Goal: Information Seeking & Learning: Learn about a topic

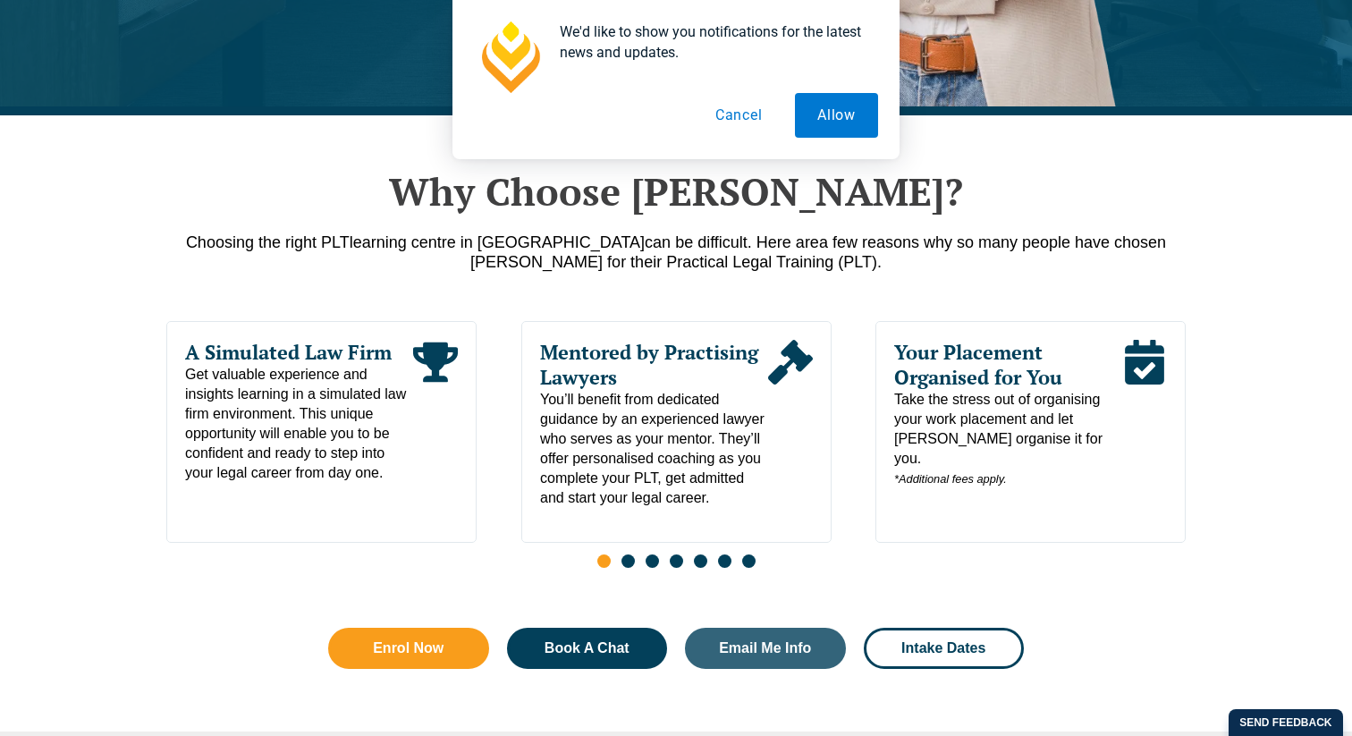
click at [765, 120] on button "Cancel" at bounding box center [739, 115] width 92 height 45
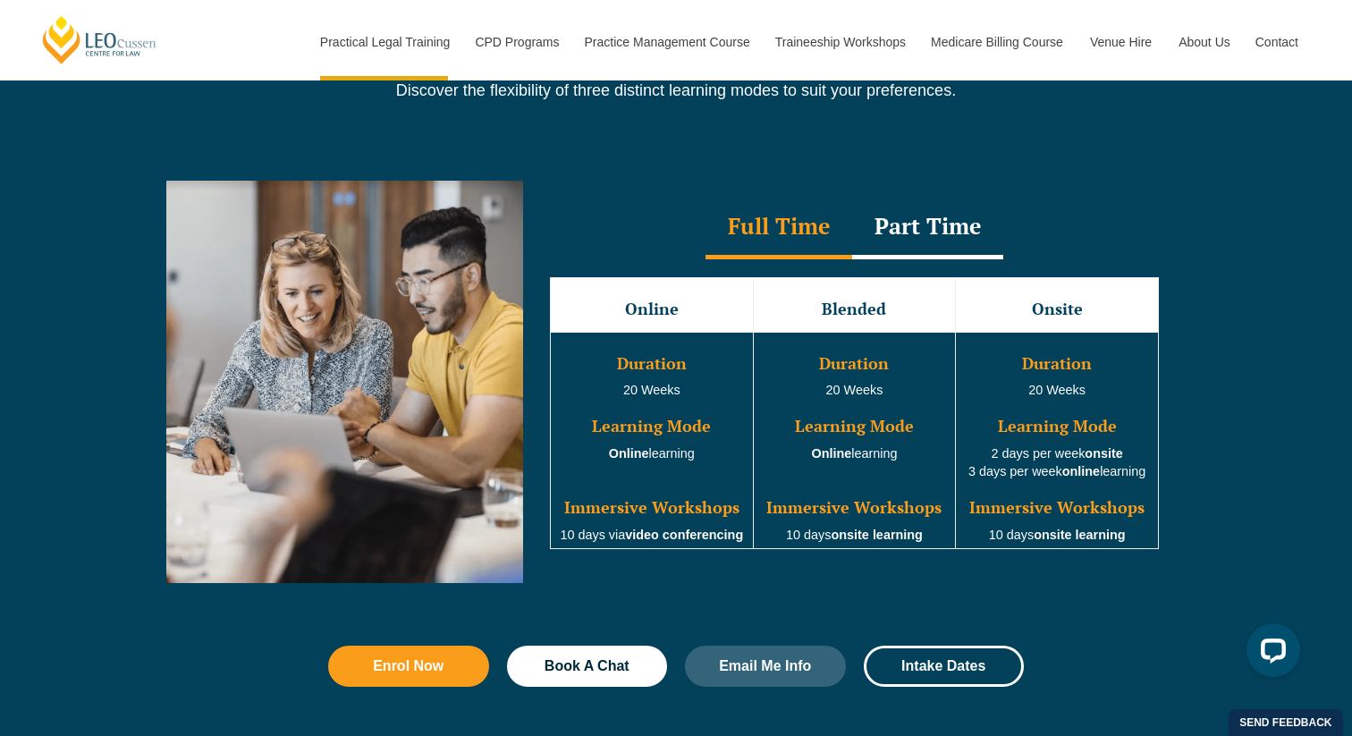
scroll to position [1588, 0]
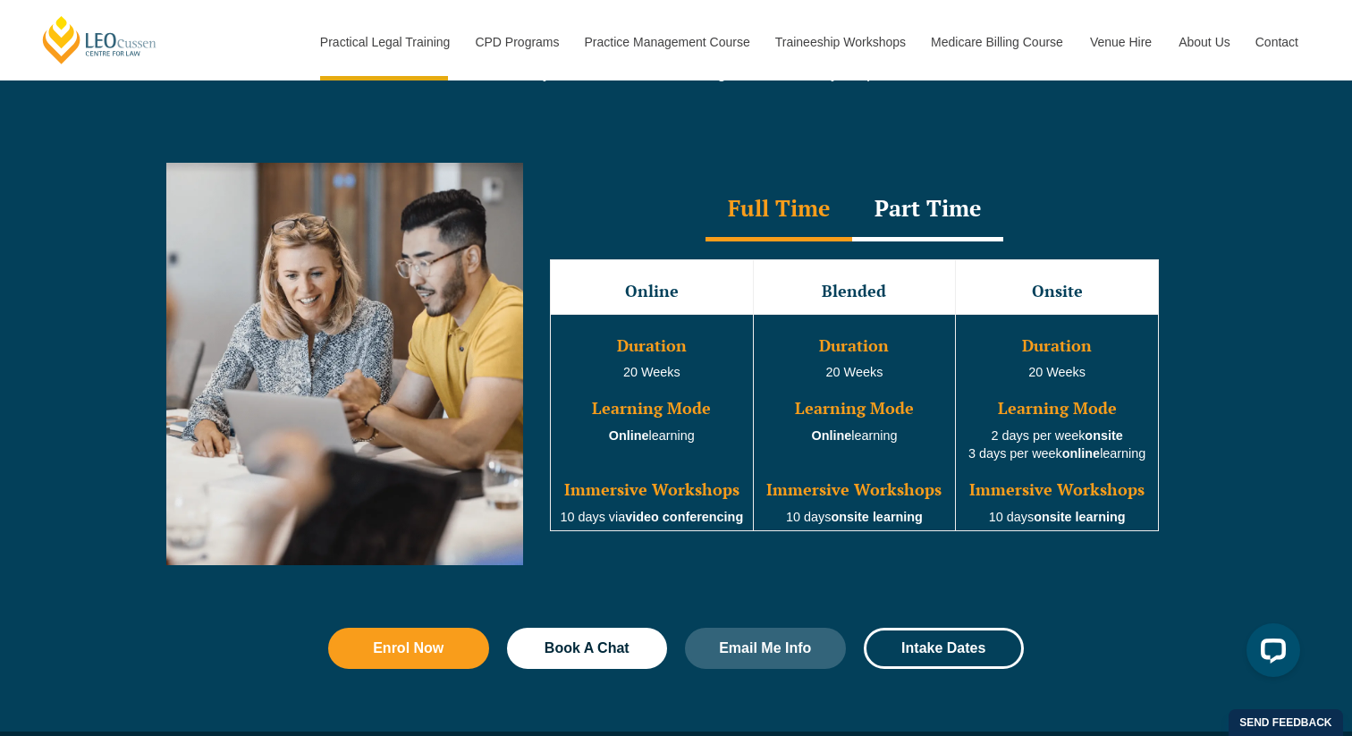
click at [943, 214] on div "Part Time" at bounding box center [927, 210] width 151 height 63
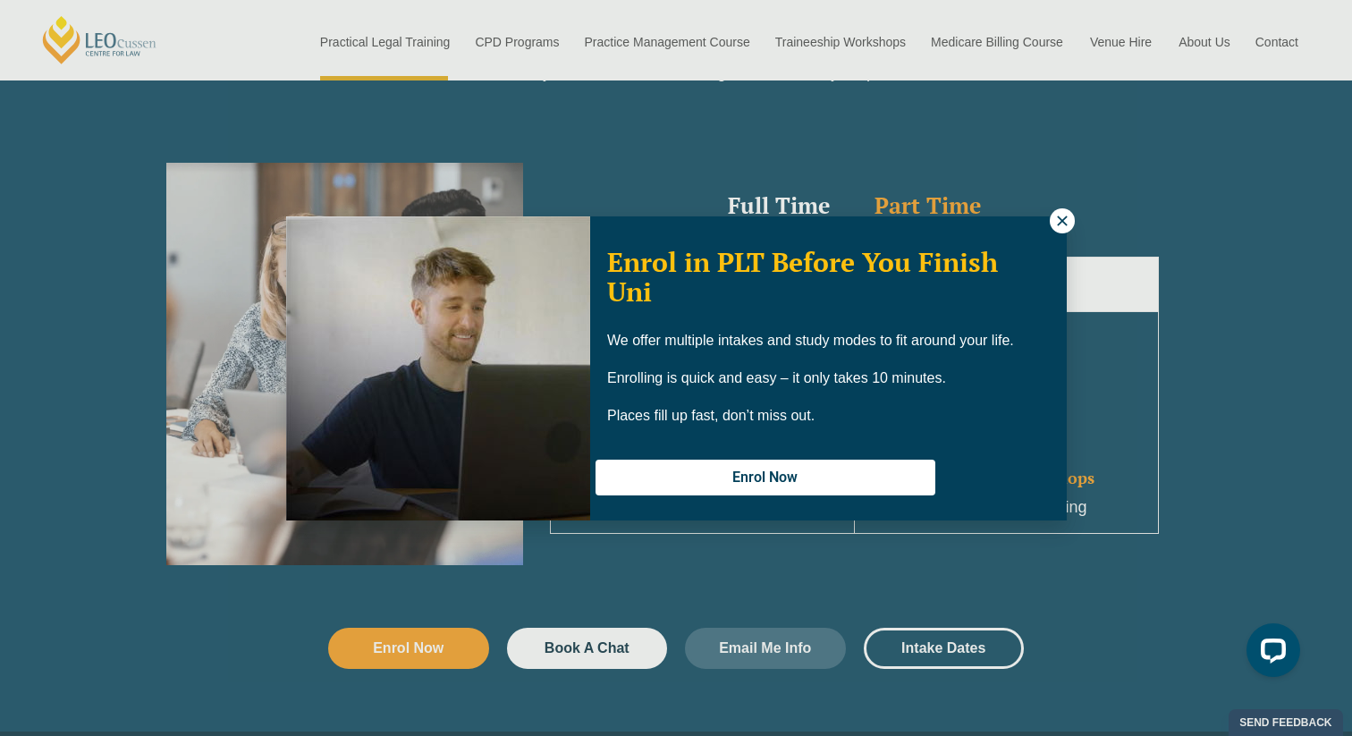
click at [783, 211] on div "Enrol in PLT Before You Finish Uni We offer multiple intakes and study modes to…" at bounding box center [676, 368] width 1352 height 736
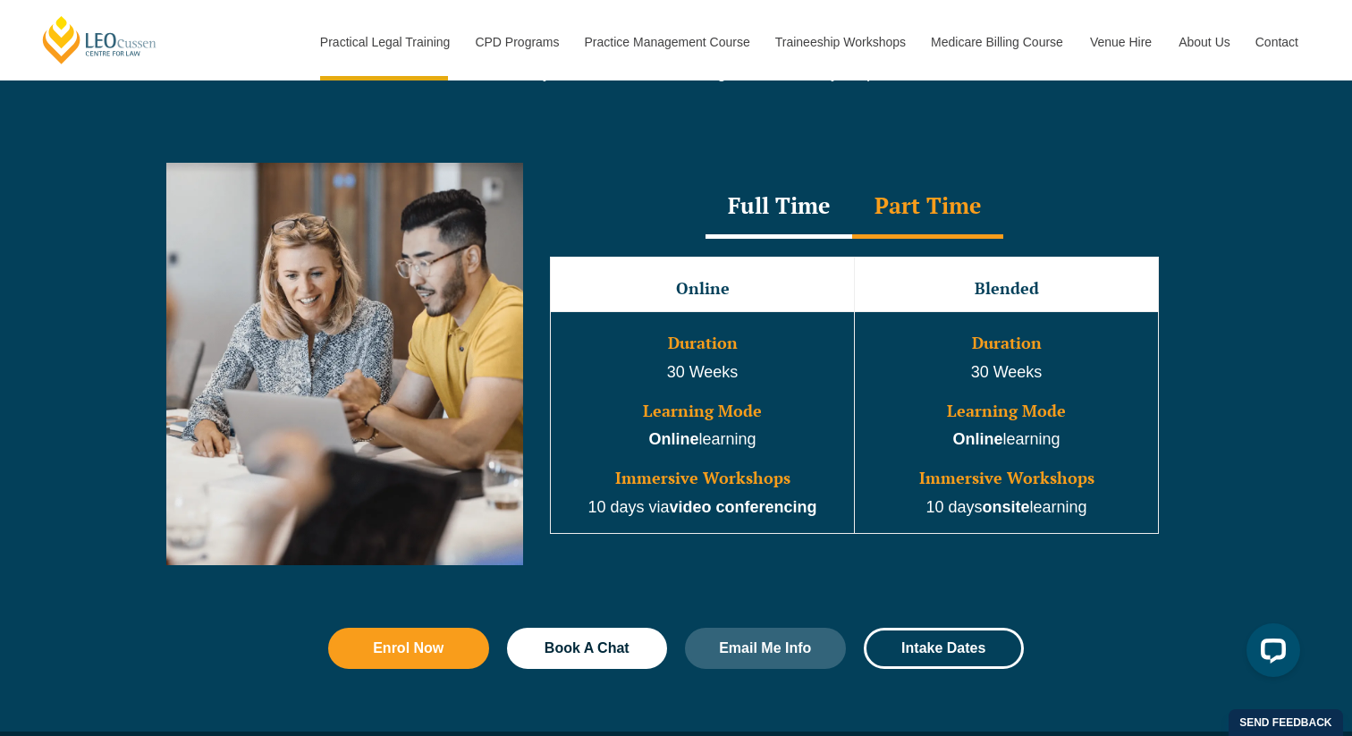
click at [803, 211] on div "Full Time" at bounding box center [778, 207] width 147 height 63
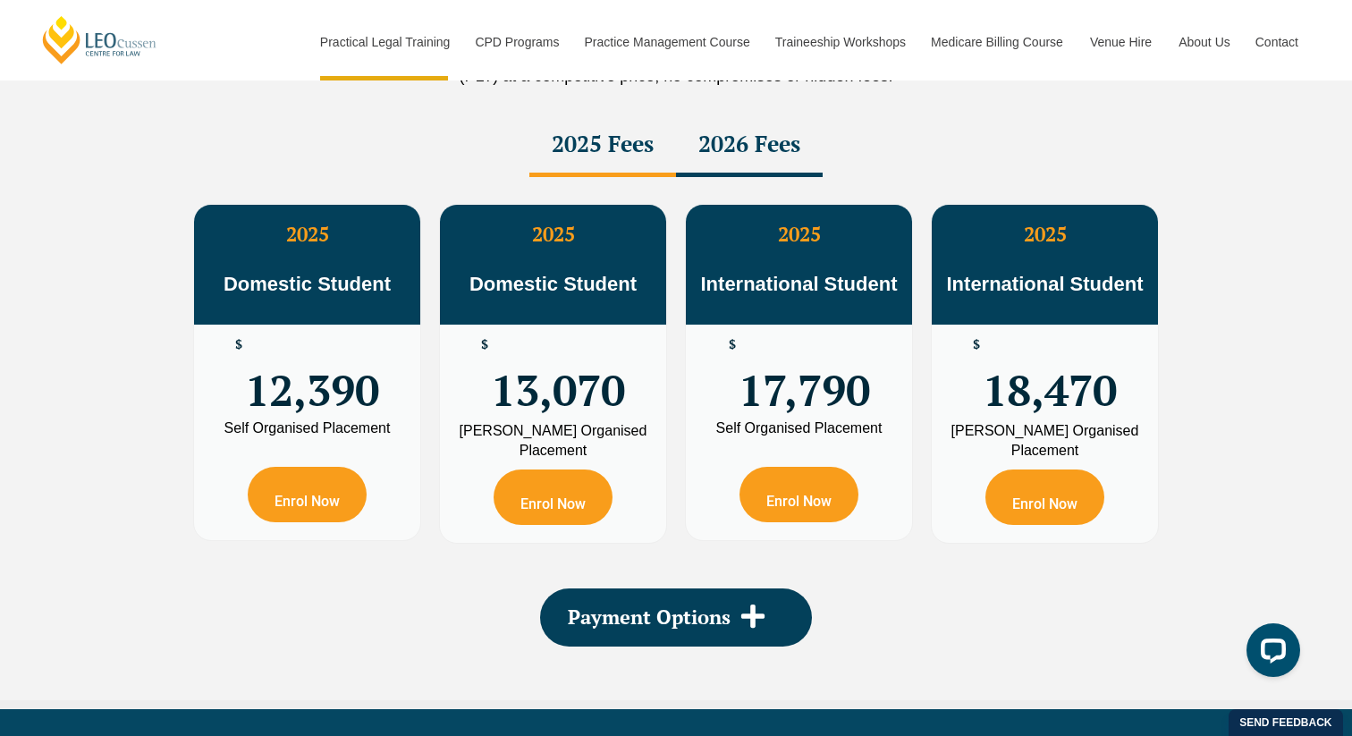
scroll to position [3221, 0]
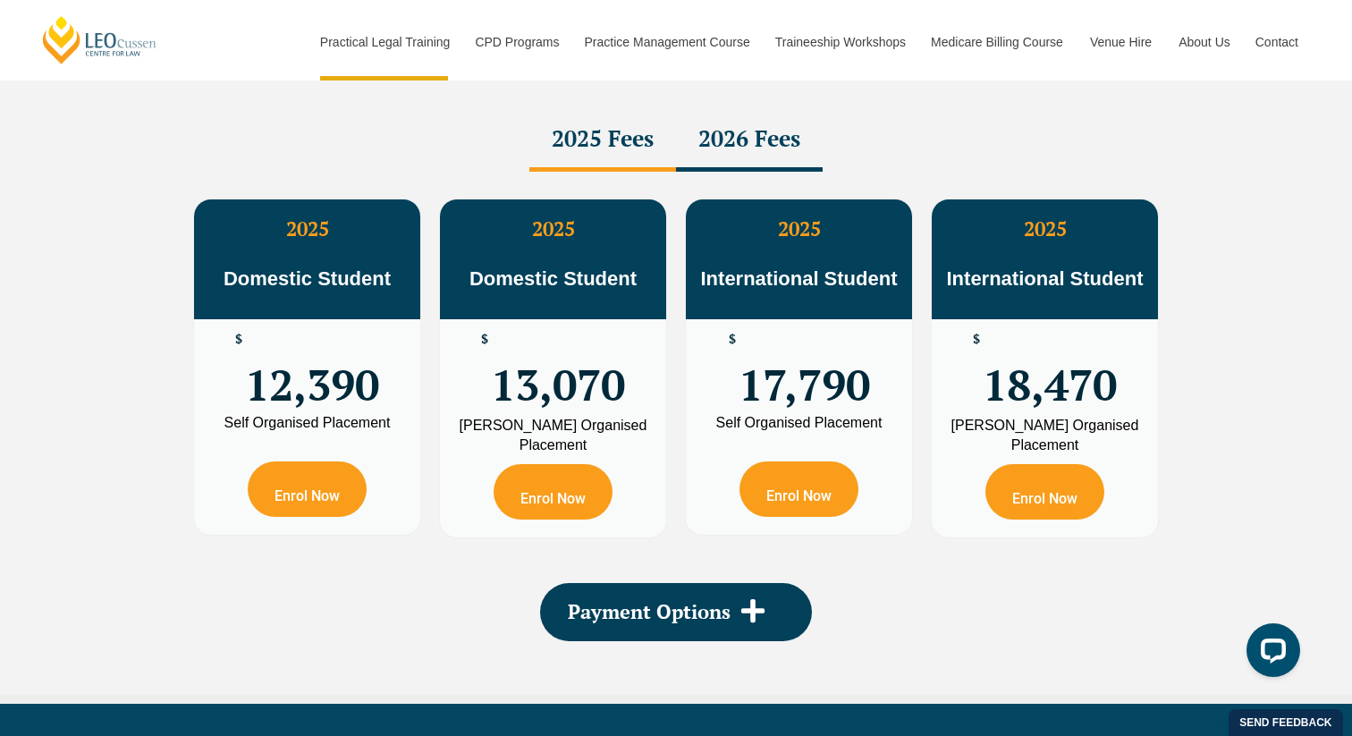
click at [935, 157] on div "2025 Fees 2026 Fees" at bounding box center [675, 140] width 1019 height 63
click at [771, 149] on div "2026 Fees" at bounding box center [749, 140] width 147 height 63
click at [637, 143] on div "2025 Fees" at bounding box center [602, 140] width 147 height 63
click at [609, 143] on div "2025 Fees" at bounding box center [602, 140] width 147 height 63
click at [730, 143] on div "2026 Fees" at bounding box center [749, 140] width 147 height 63
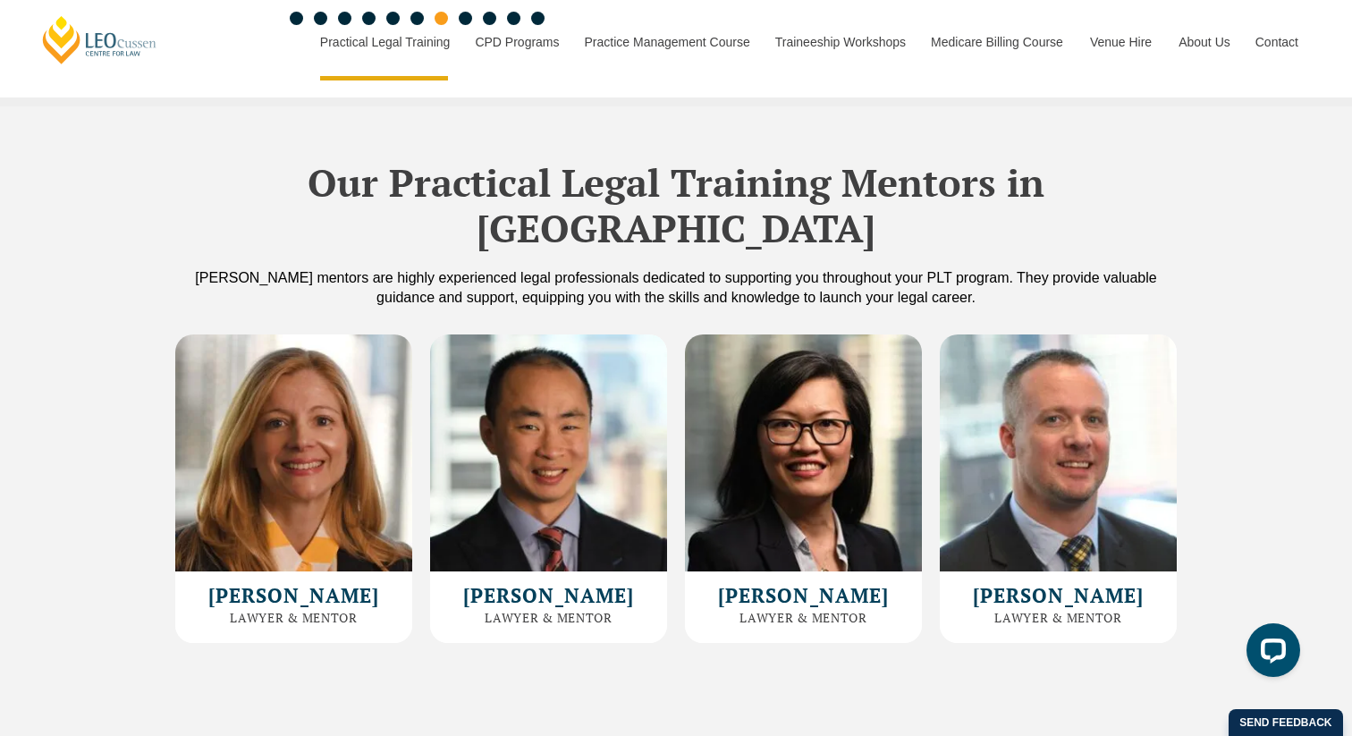
scroll to position [4756, 0]
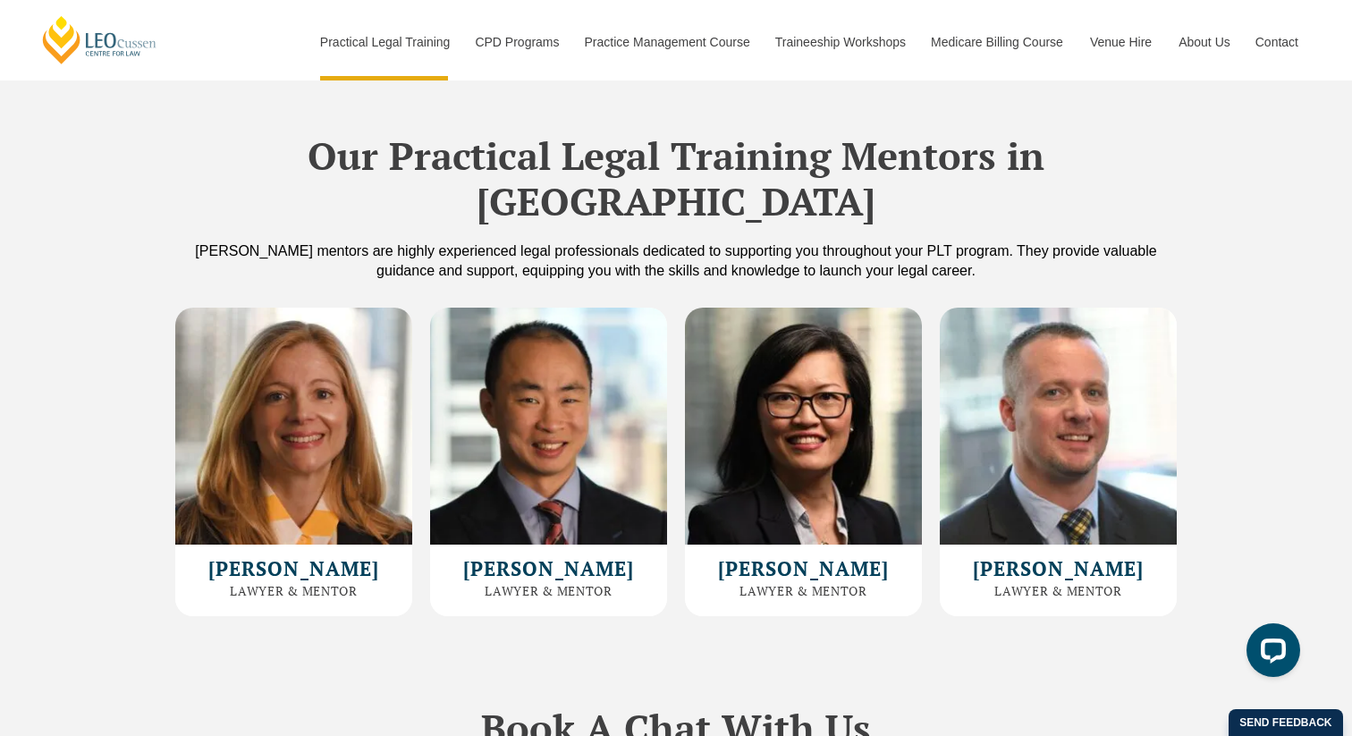
click at [1246, 154] on div "Our Practical Legal Training Mentors in [PERSON_NAME] [PERSON_NAME] mentors are…" at bounding box center [676, 352] width 1352 height 545
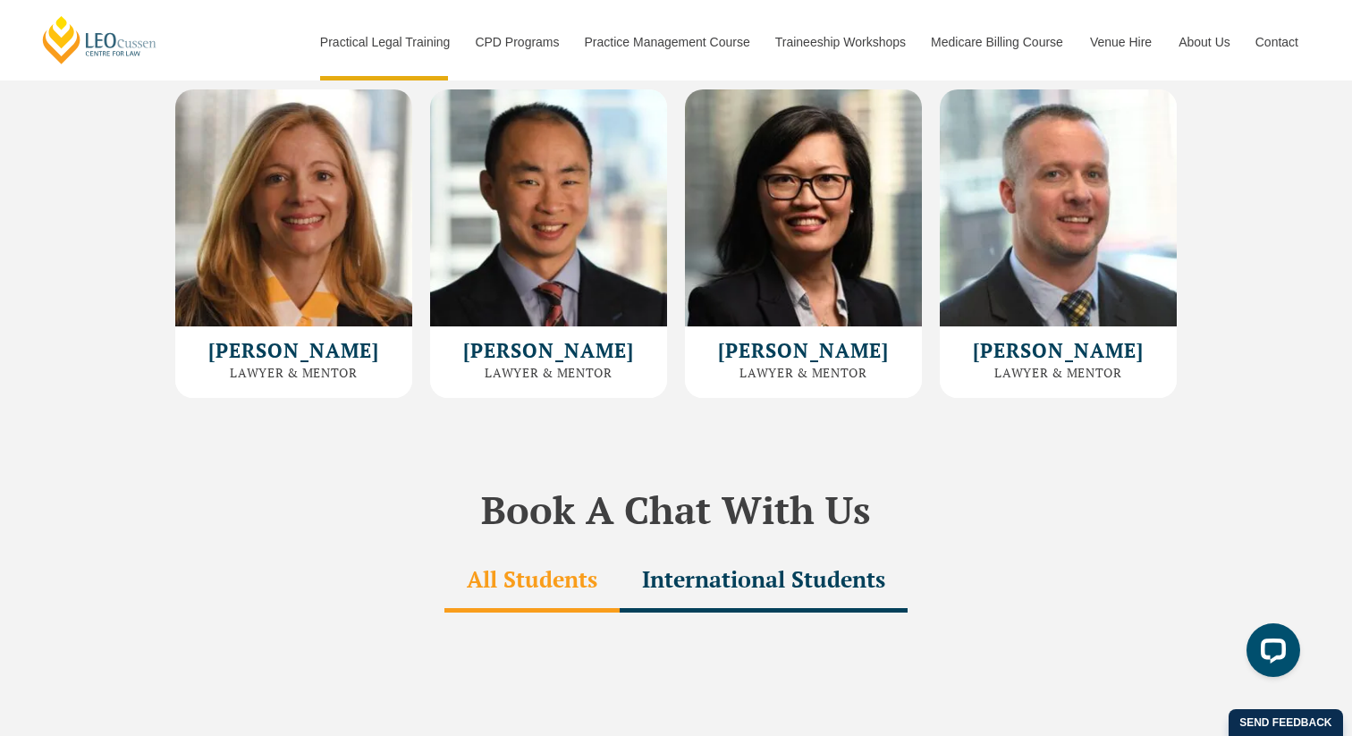
scroll to position [4972, 0]
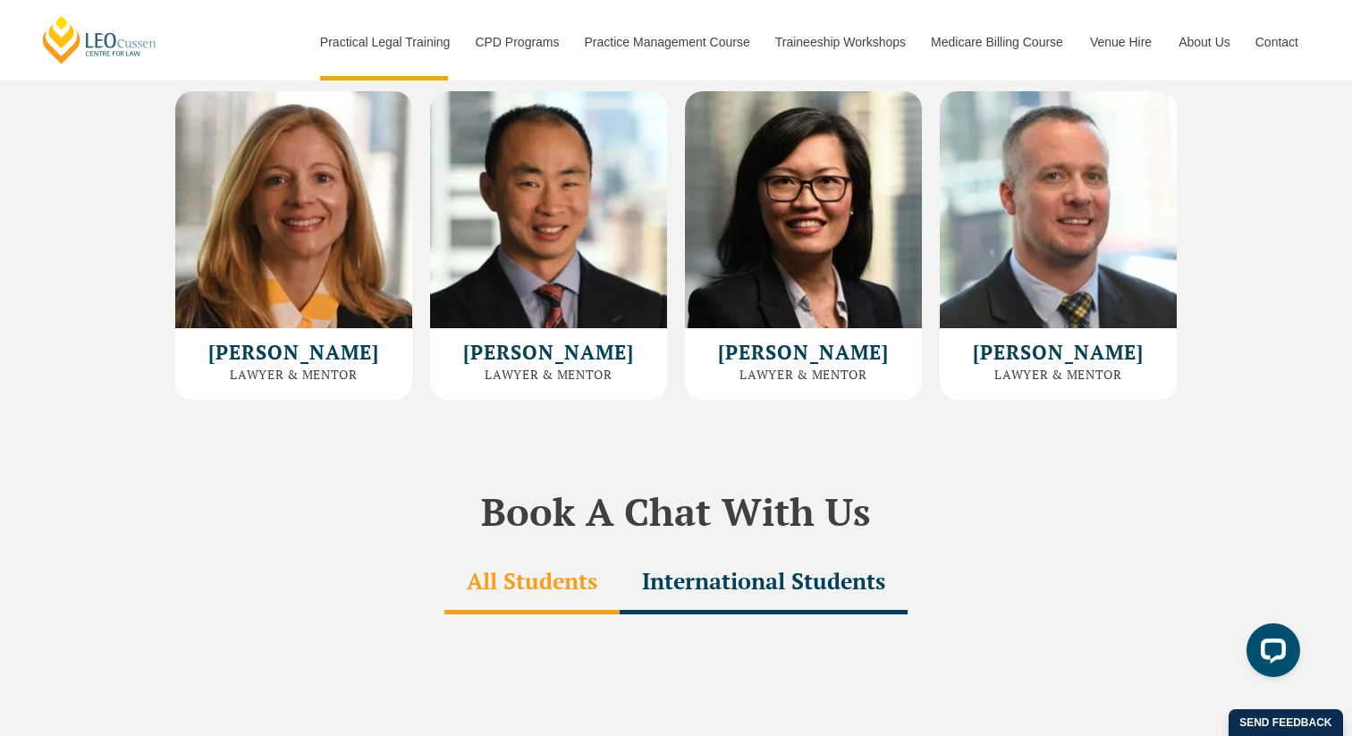
click at [739, 552] on div "International Students" at bounding box center [764, 583] width 288 height 63
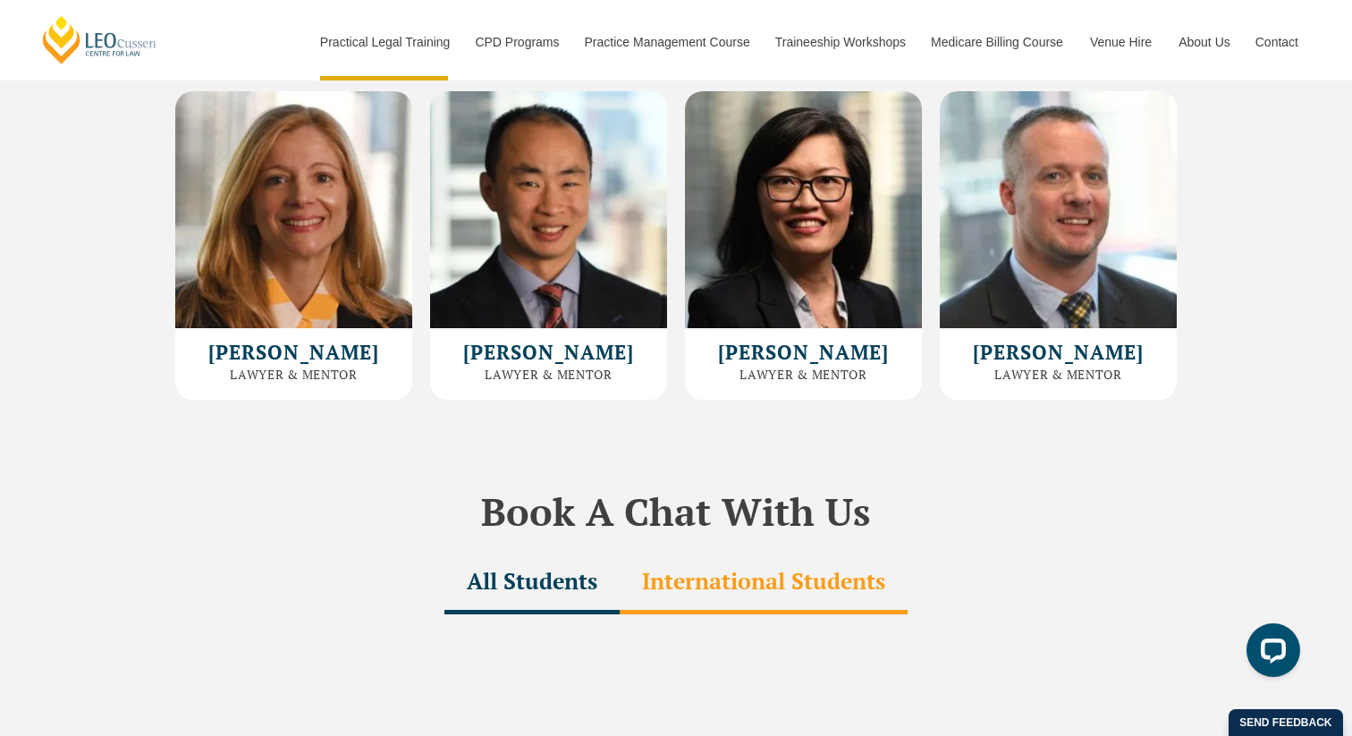
click at [512, 552] on div "All Students" at bounding box center [531, 583] width 175 height 63
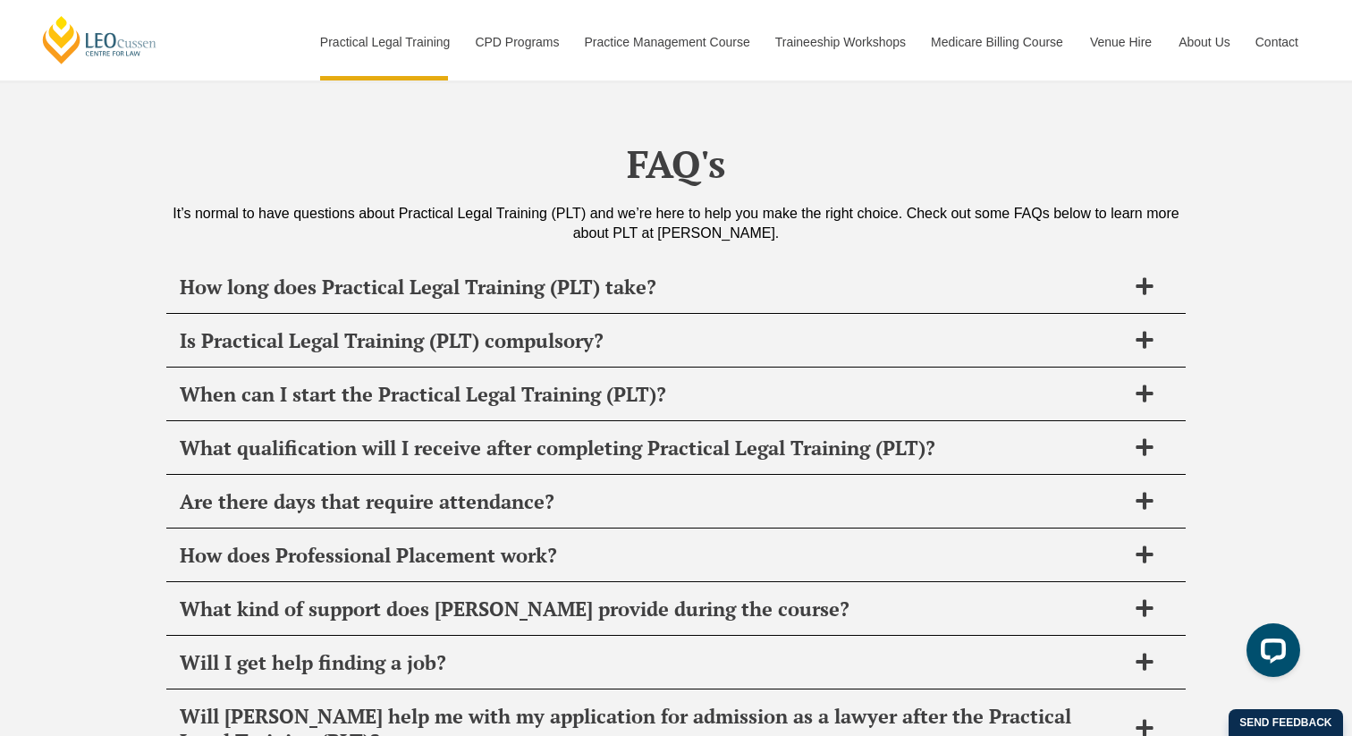
scroll to position [8473, 0]
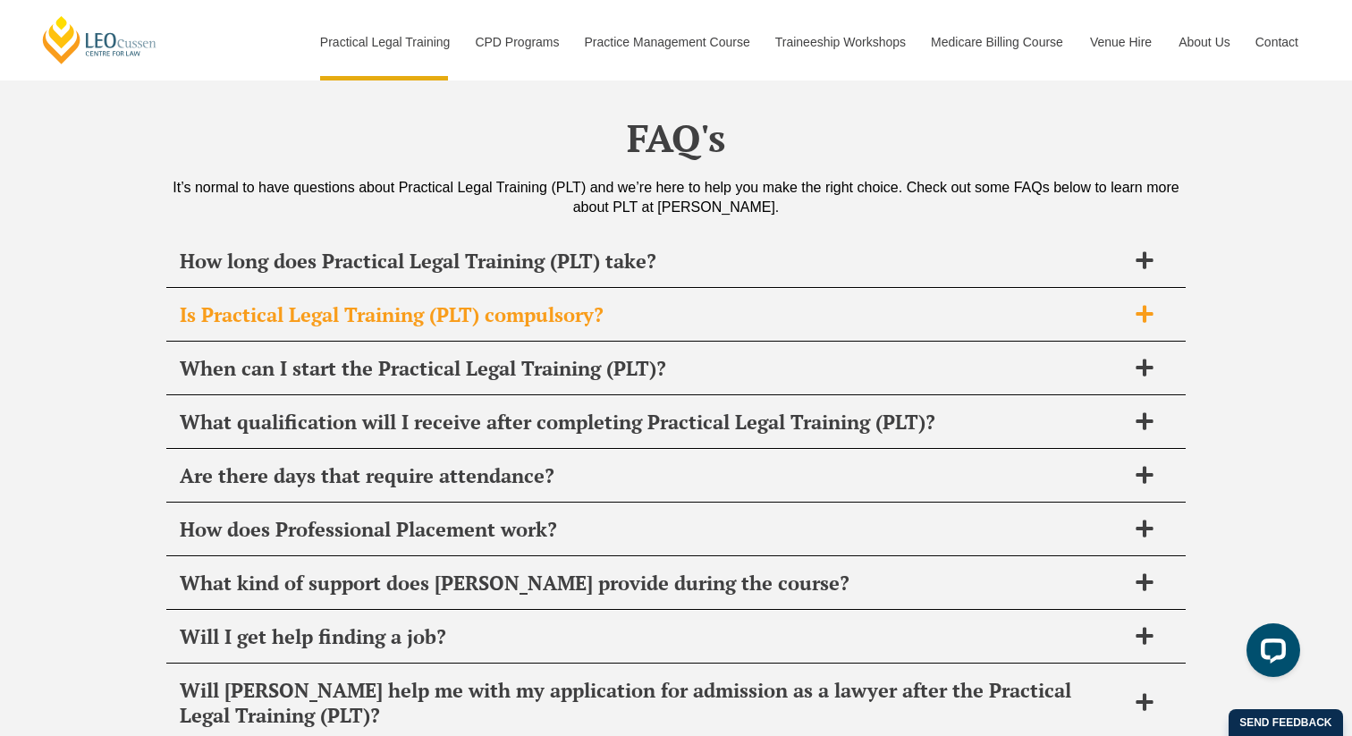
click at [751, 289] on div "Is Practical Legal Training (PLT) compulsory?" at bounding box center [675, 315] width 1019 height 53
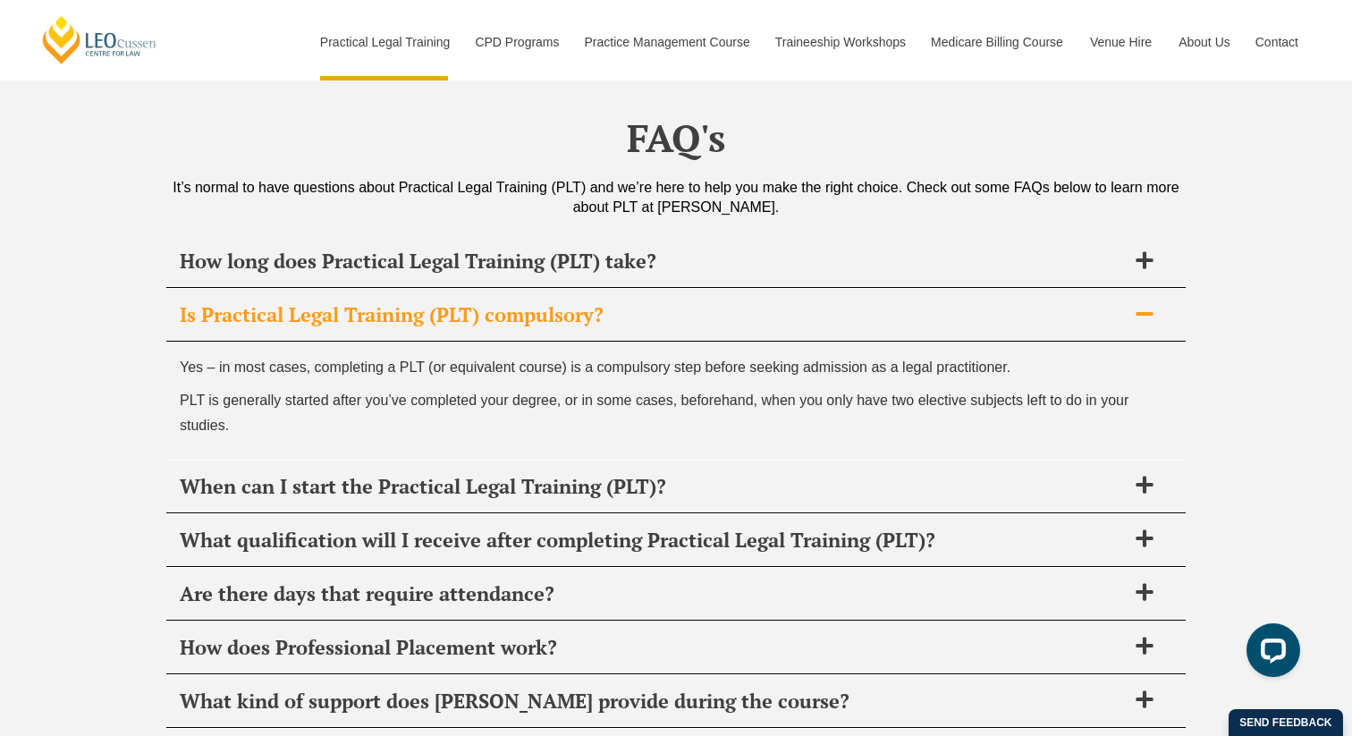
click at [751, 289] on div "Is Practical Legal Training (PLT) compulsory?" at bounding box center [675, 315] width 1019 height 53
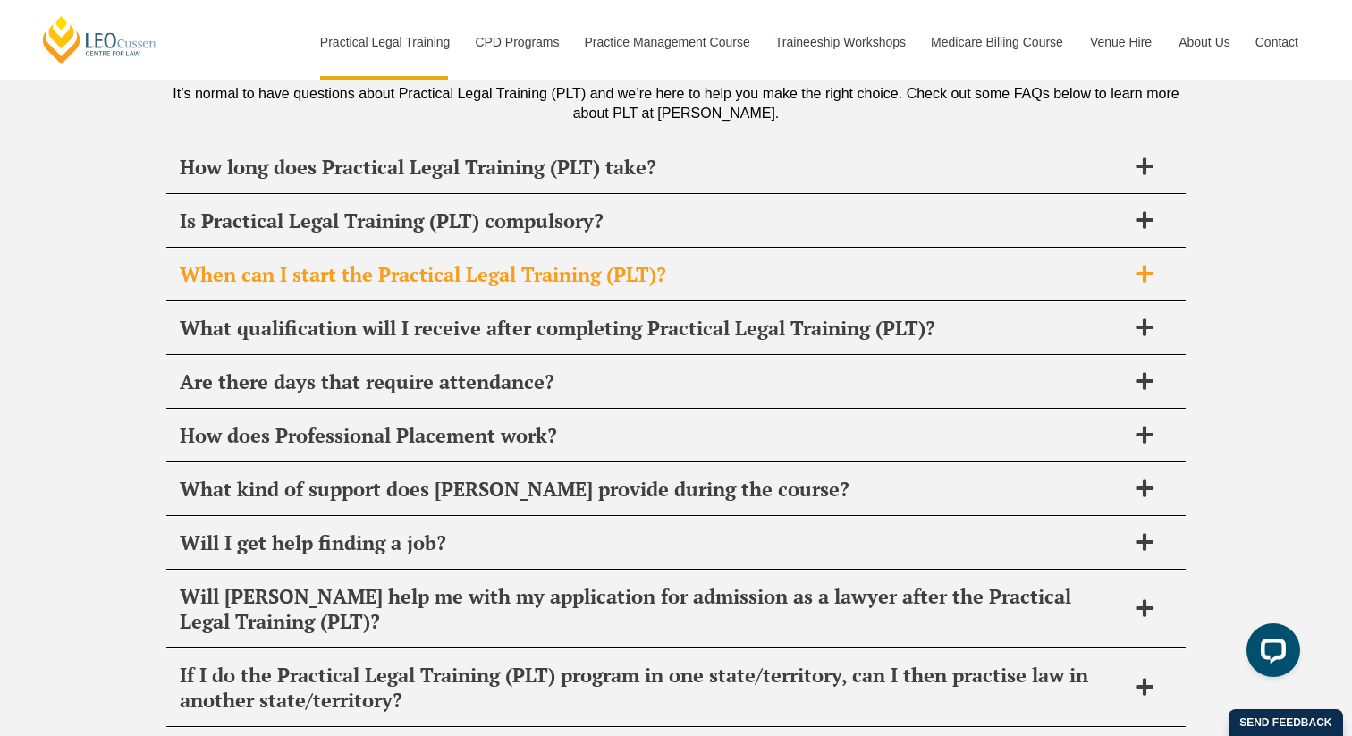
scroll to position [8568, 0]
click at [873, 248] on div "When can I start the Practical Legal Training (PLT)?" at bounding box center [675, 274] width 1019 height 53
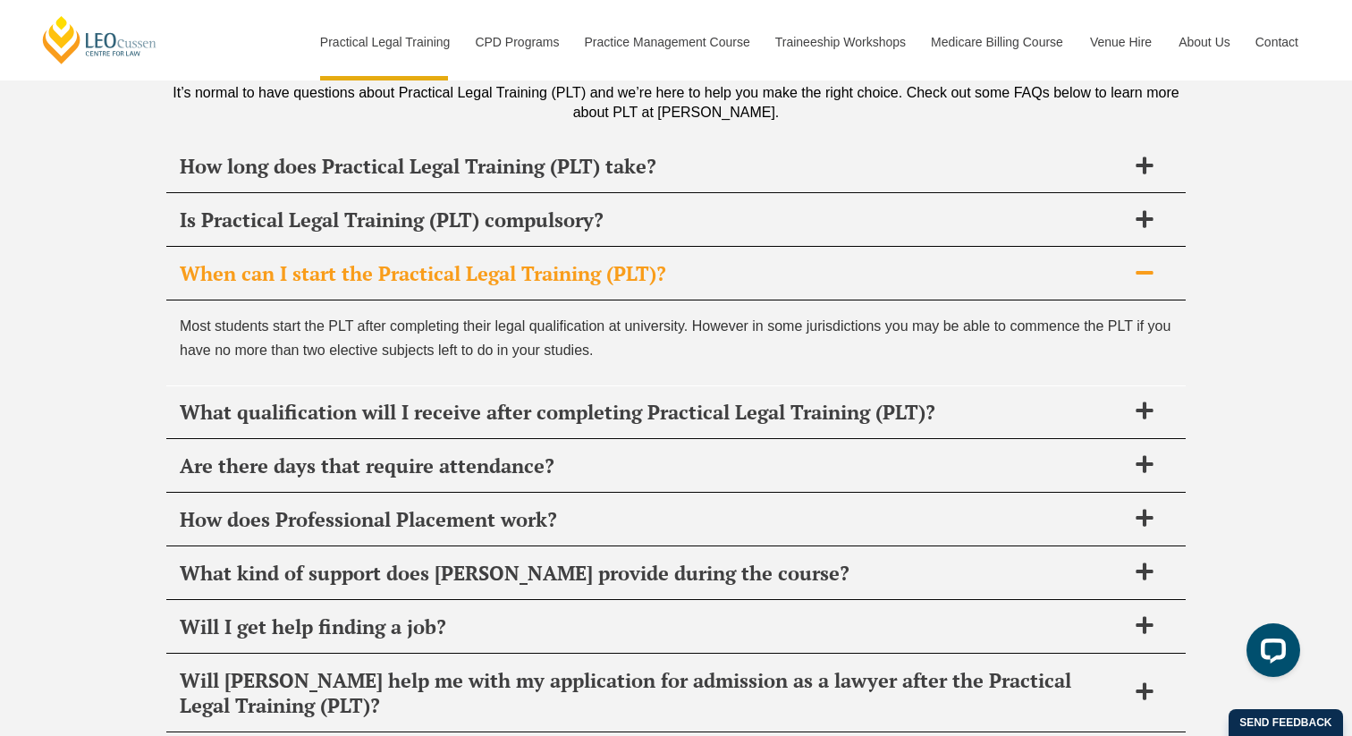
click at [883, 261] on h2 "When can I start the Practical Legal Training (PLT)?" at bounding box center [653, 273] width 946 height 25
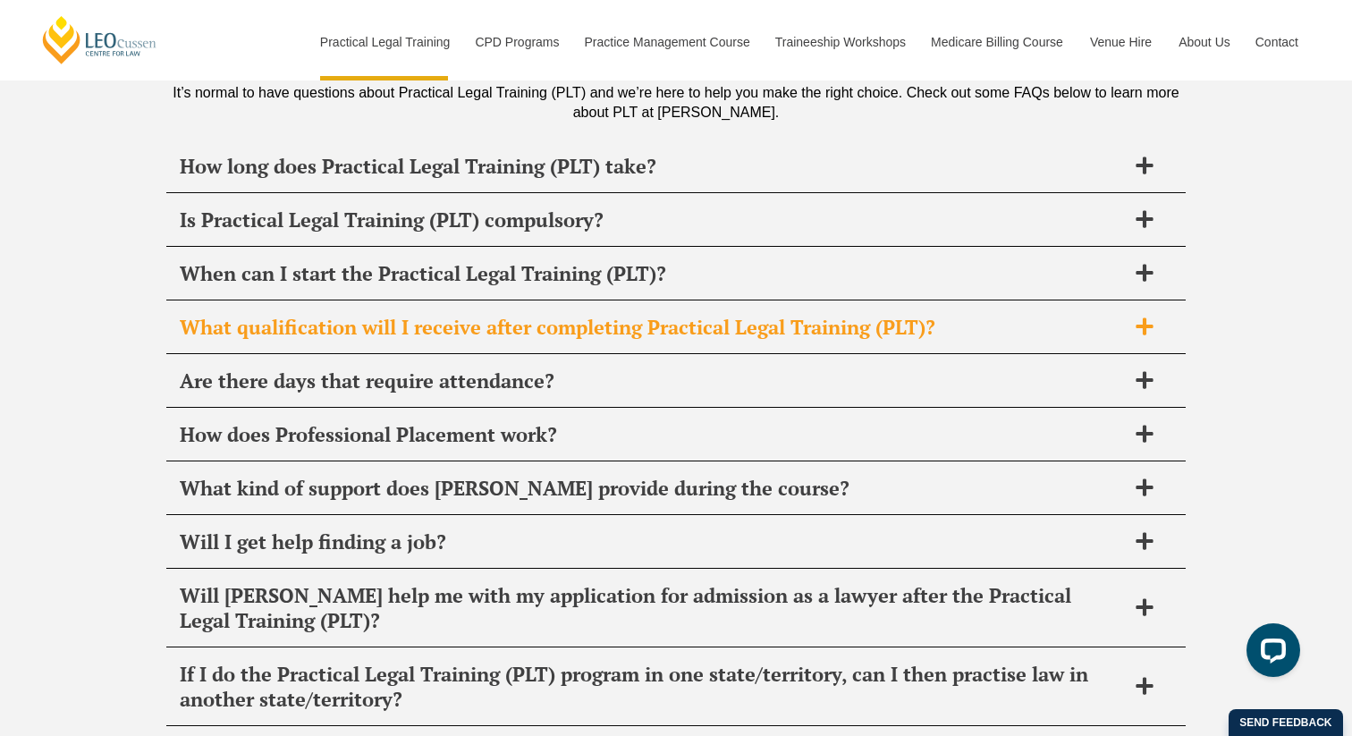
click at [875, 301] on div "What qualification will I receive after completing Practical Legal Training (PL…" at bounding box center [675, 327] width 1019 height 53
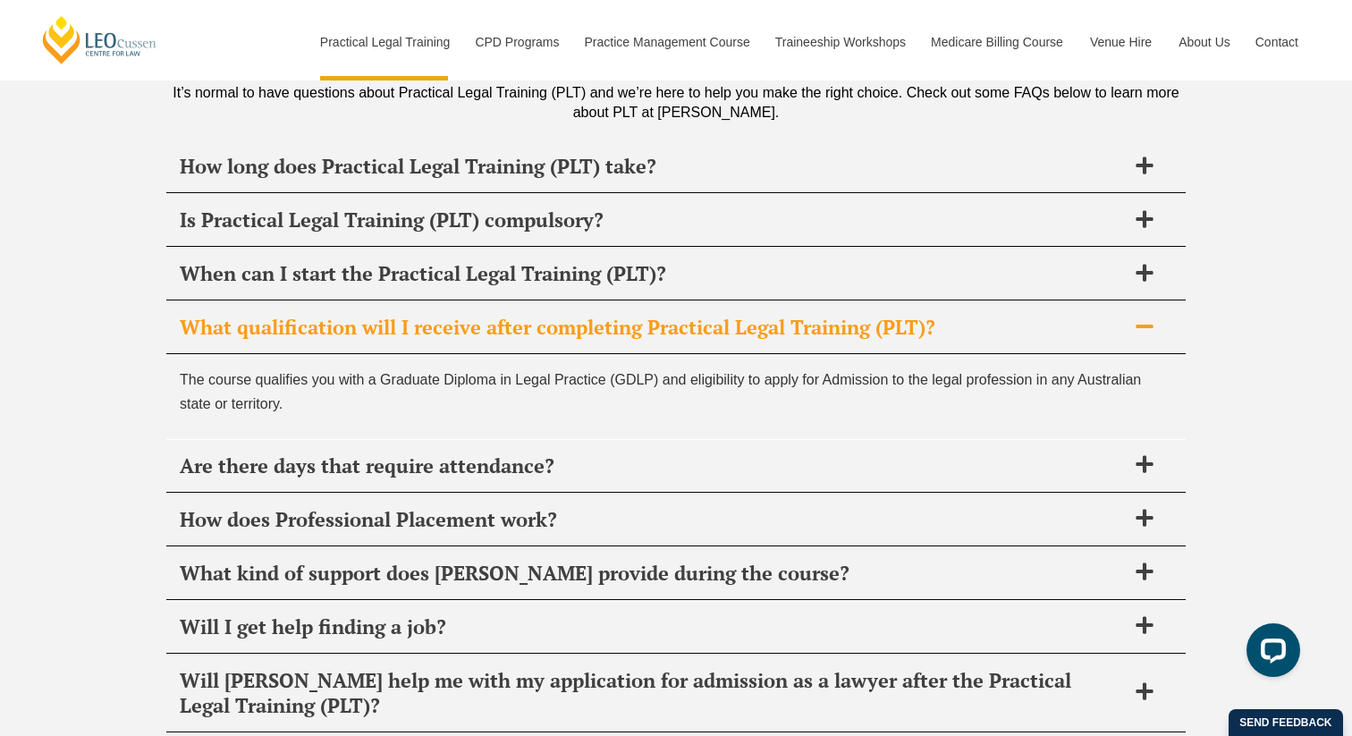
click at [875, 301] on div "What qualification will I receive after completing Practical Legal Training (PL…" at bounding box center [675, 327] width 1019 height 53
